Goal: Task Accomplishment & Management: Manage account settings

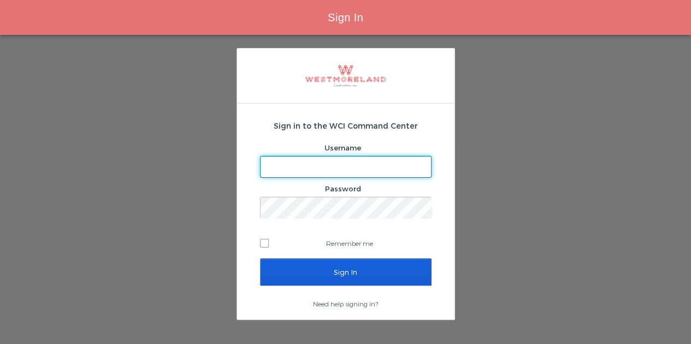
type input "[EMAIL_ADDRESS][PERSON_NAME][DOMAIN_NAME]"
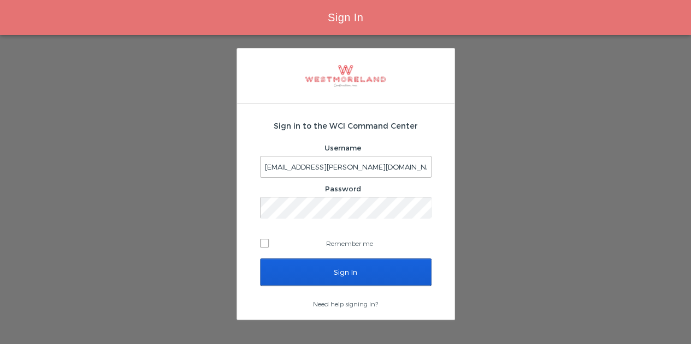
click at [331, 292] on div "Sign In" at bounding box center [345, 279] width 171 height 41
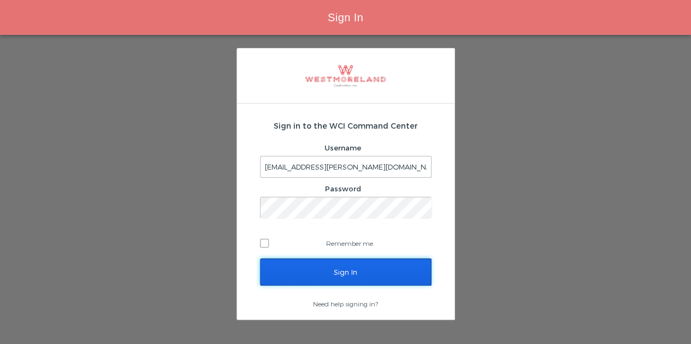
click at [338, 269] on input "Sign In" at bounding box center [345, 272] width 171 height 27
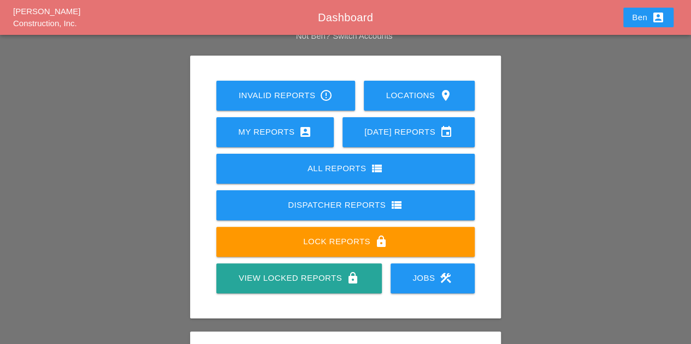
scroll to position [91, 0]
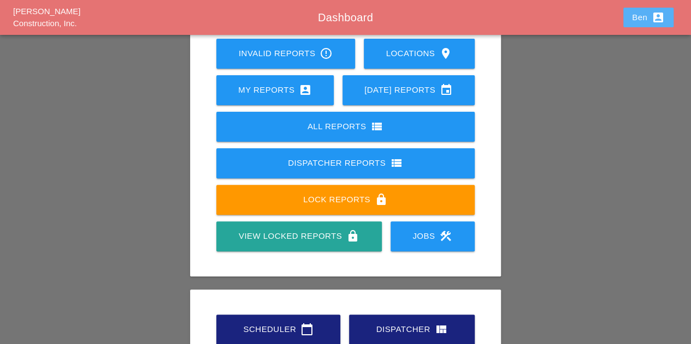
click at [645, 15] on div "Ben account_box" at bounding box center [648, 17] width 33 height 13
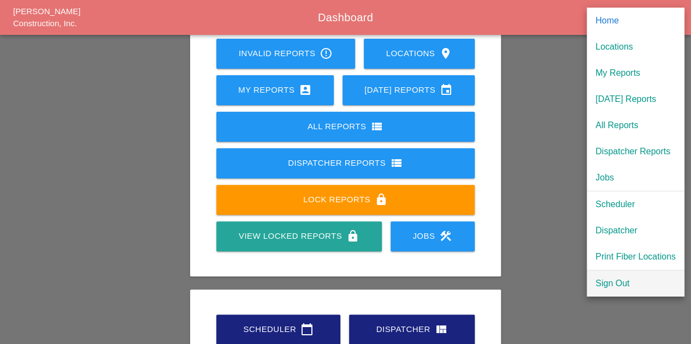
click at [626, 282] on div "Sign Out" at bounding box center [635, 283] width 80 height 13
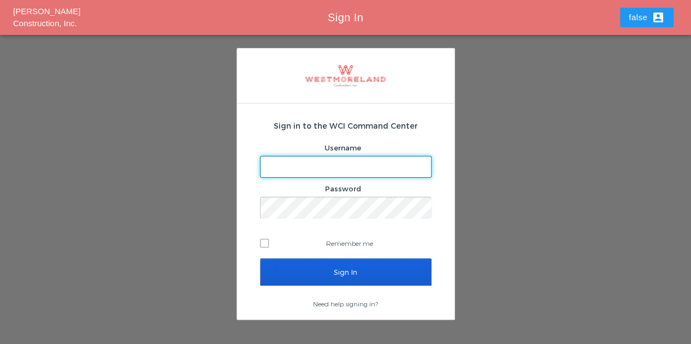
type input "[EMAIL_ADDRESS][PERSON_NAME][DOMAIN_NAME]"
